Goal: Information Seeking & Learning: Understand process/instructions

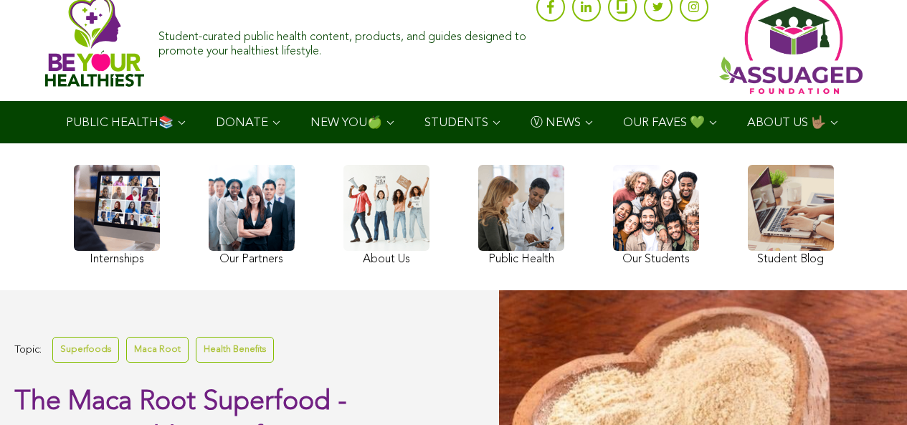
click at [459, 143] on ul "PUBLIC HEALTH📚 YouTube Our Rap Song Immunity Precautions DONATE via Venmo via P…" at bounding box center [454, 122] width 806 height 42
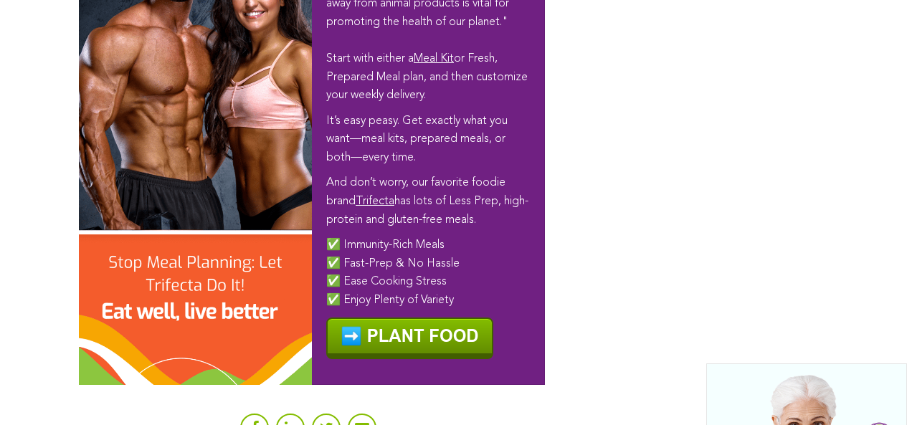
scroll to position [8736, 0]
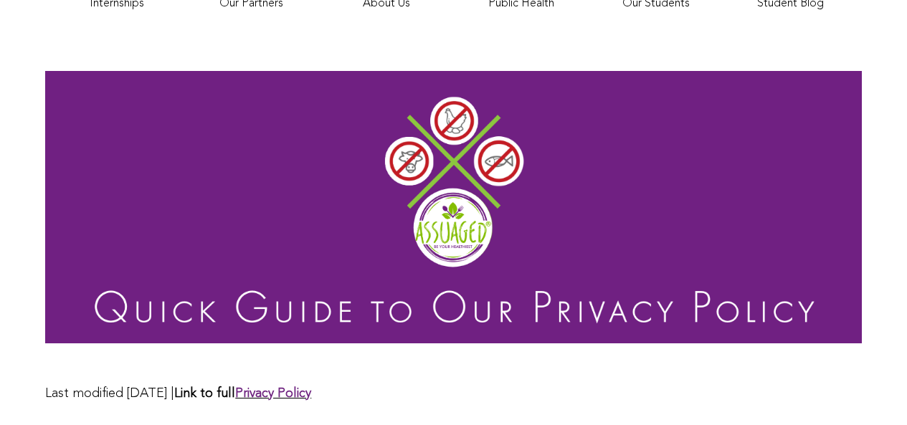
scroll to position [266, 0]
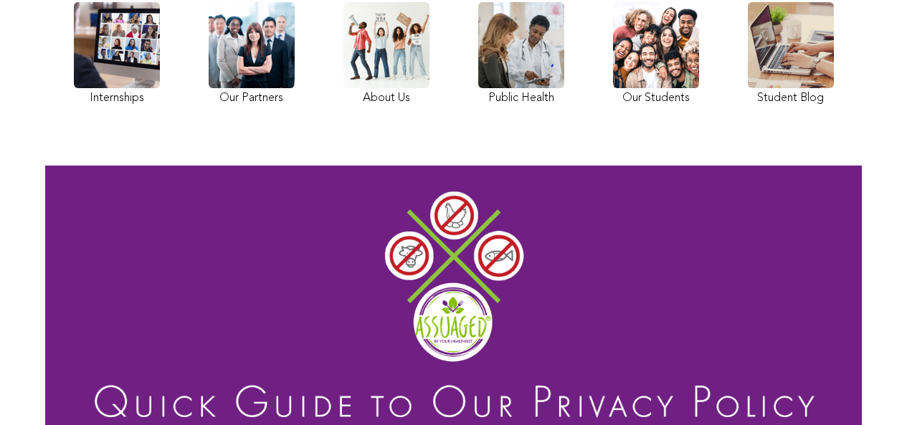
click at [529, 123] on div "Internships Our Partners About Us Public Health Our Students Student Blog" at bounding box center [454, 56] width 775 height 136
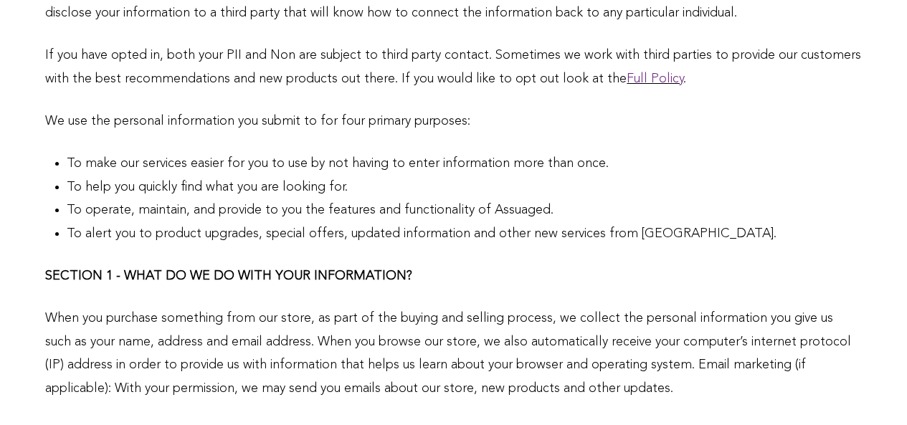
scroll to position [1270, 0]
